Goal: Task Accomplishment & Management: Manage account settings

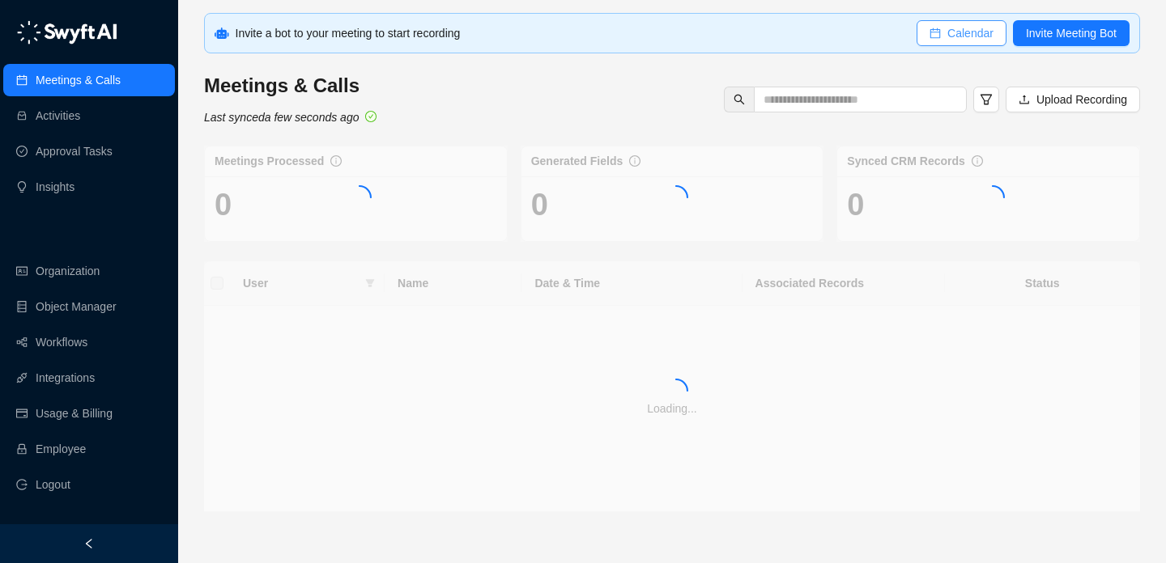
click at [967, 32] on span "Calendar" at bounding box center [970, 33] width 46 height 18
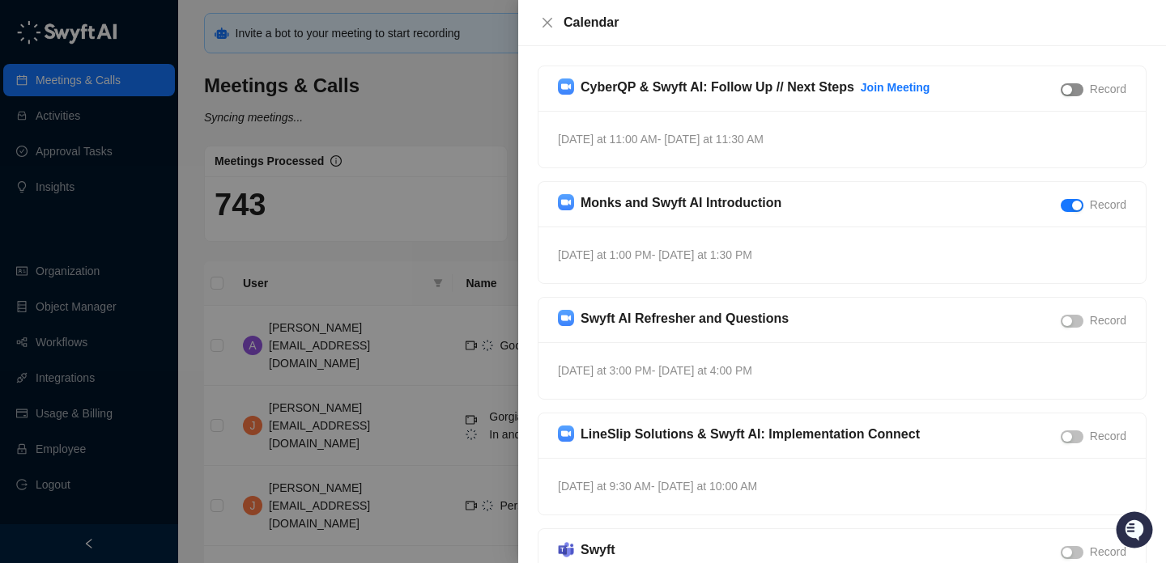
click at [1075, 87] on span "button" at bounding box center [1072, 89] width 23 height 13
click at [1070, 321] on div "button" at bounding box center [1067, 322] width 10 height 10
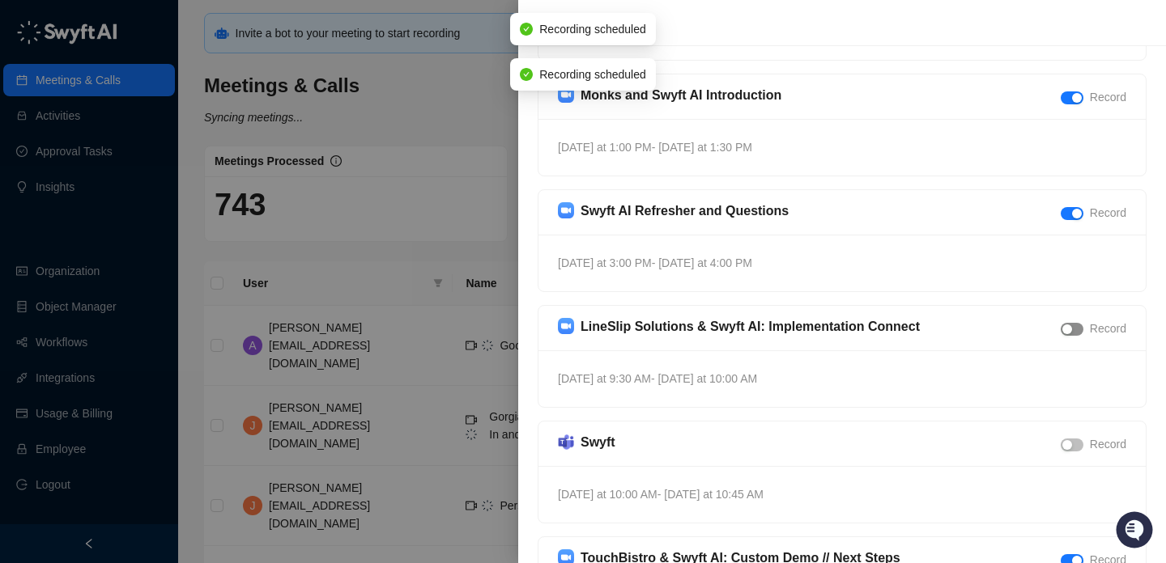
click at [1076, 325] on span "button" at bounding box center [1072, 329] width 23 height 13
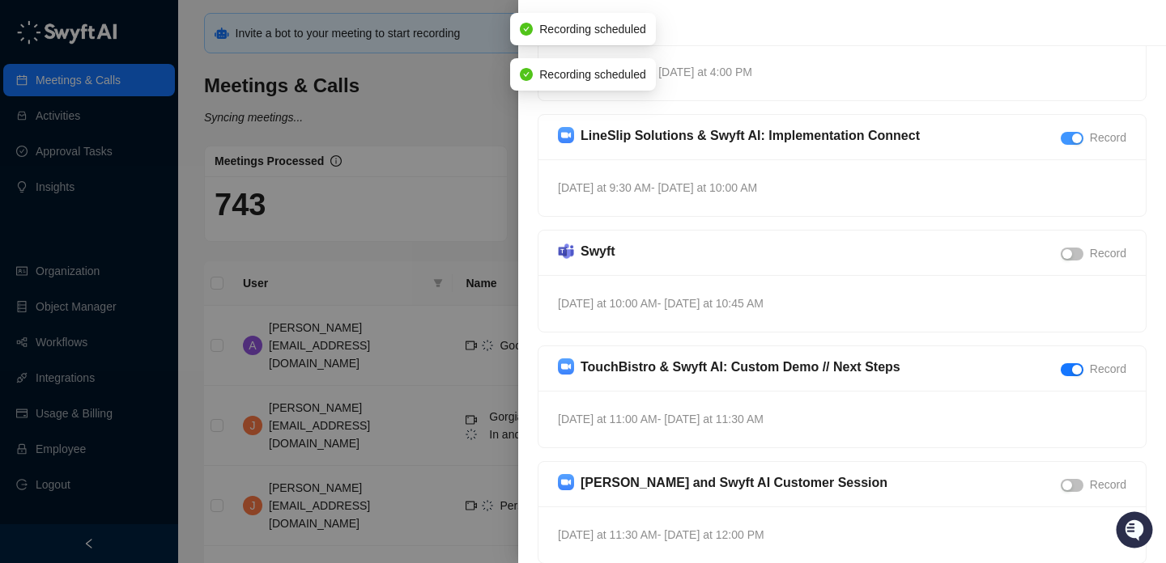
scroll to position [298, 0]
click at [1063, 252] on div "button" at bounding box center [1067, 255] width 10 height 10
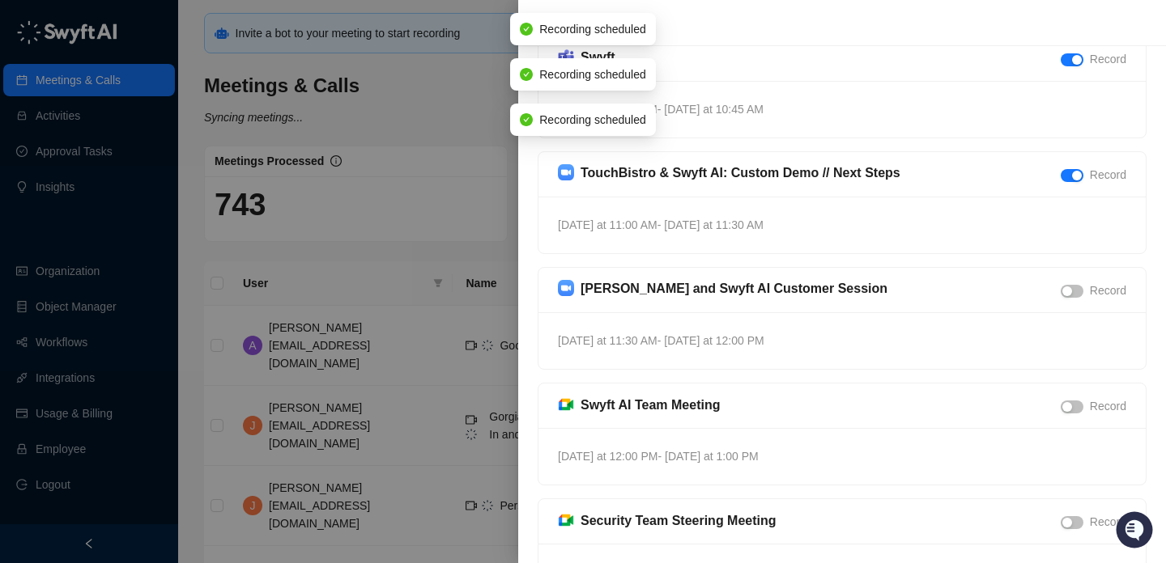
scroll to position [544, 0]
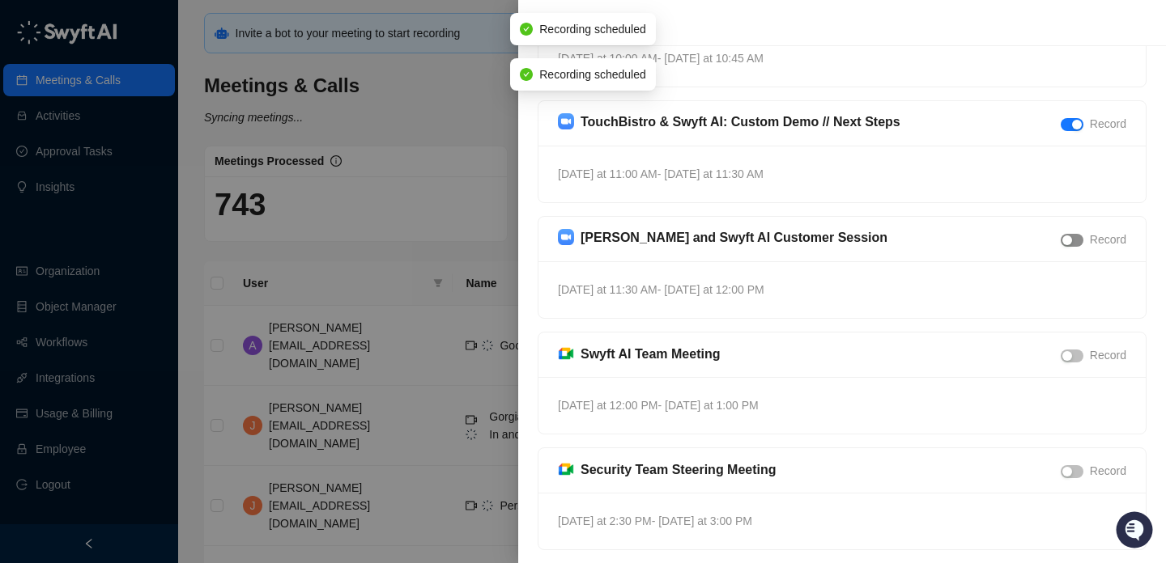
click at [1073, 237] on span "button" at bounding box center [1072, 240] width 23 height 13
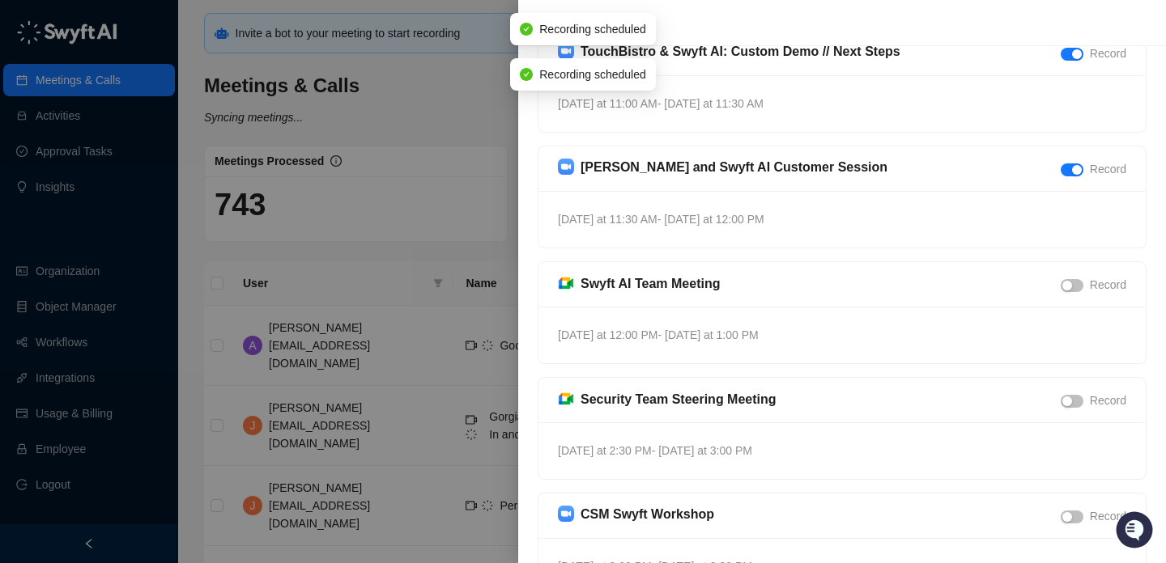
scroll to position [0, 0]
